Goal: Navigation & Orientation: Understand site structure

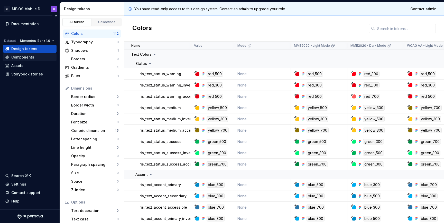
click at [43, 56] on div "Components" at bounding box center [29, 57] width 49 height 5
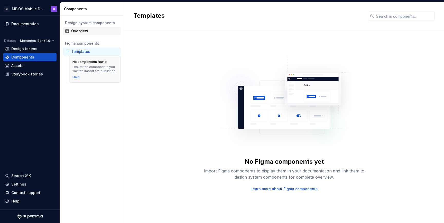
click at [84, 30] on div "Overview" at bounding box center [95, 31] width 48 height 5
